Goal: Task Accomplishment & Management: Use online tool/utility

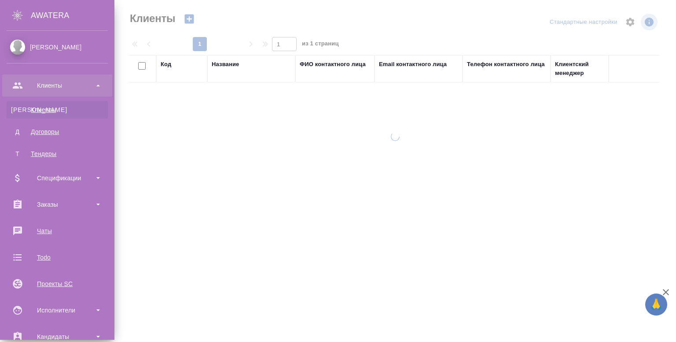
select select "RU"
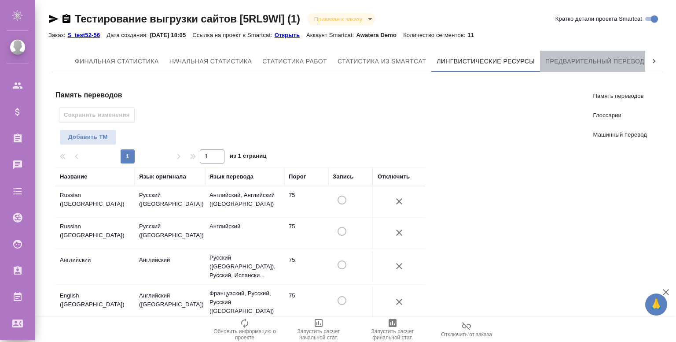
click at [579, 64] on span "Предварительный перевод" at bounding box center [594, 61] width 99 height 11
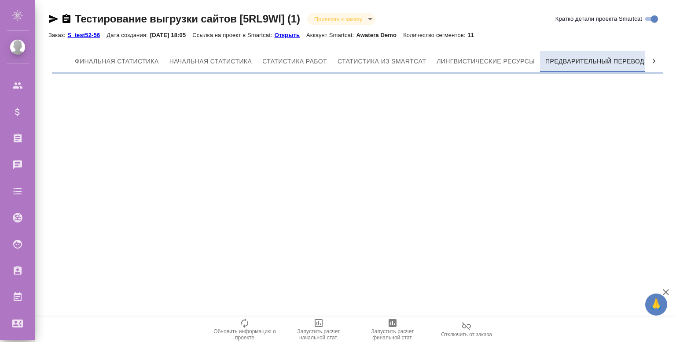
scroll to position [0, 4]
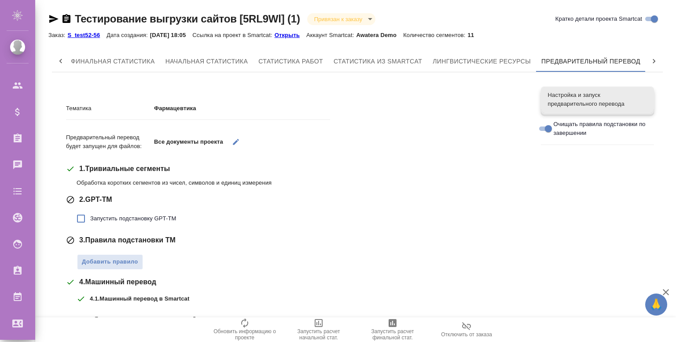
click at [564, 106] on span "Настройка и запуск предварительного перевода" at bounding box center [597, 100] width 99 height 18
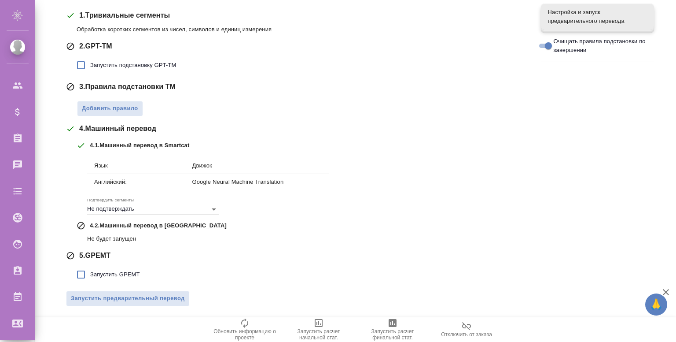
scroll to position [0, 0]
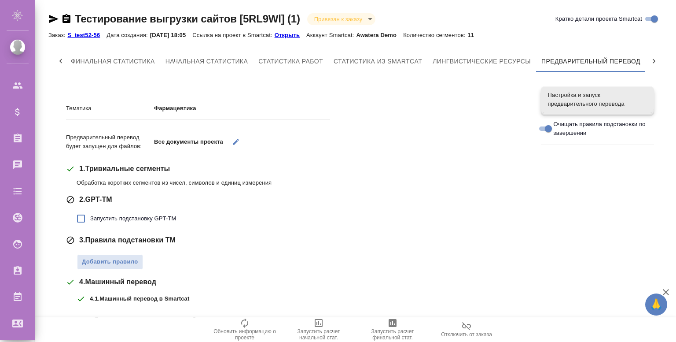
click at [612, 96] on span "Настройка и запуск предварительного перевода" at bounding box center [597, 100] width 99 height 18
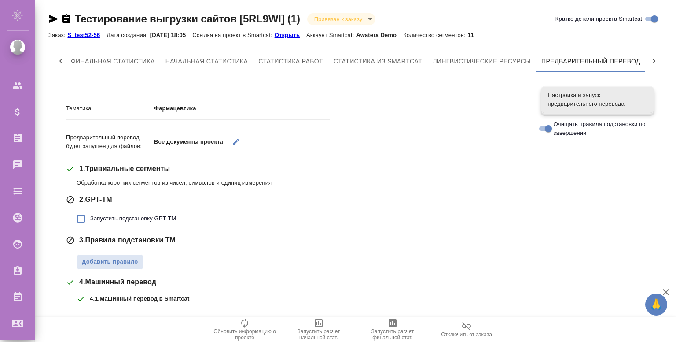
click at [612, 96] on span "Настройка и запуск предварительного перевода" at bounding box center [597, 100] width 99 height 18
click at [569, 94] on span "Настройка и запуск предварительного перевода" at bounding box center [597, 100] width 99 height 18
click at [584, 100] on span "Настройка и запуск предварительного перевода" at bounding box center [597, 100] width 99 height 18
